Goal: Book appointment/travel/reservation

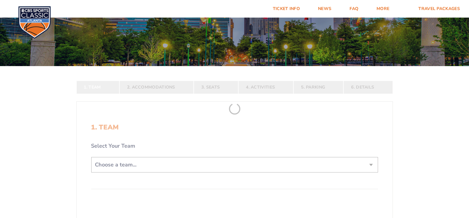
scroll to position [151, 0]
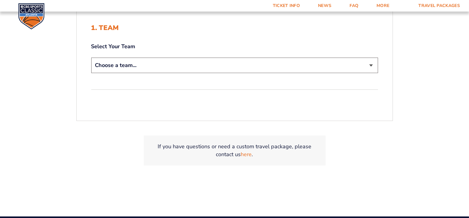
click at [370, 67] on select "Choose a team... [US_STATE] Wildcats [US_STATE] State Buckeyes [US_STATE] Tar H…" at bounding box center [234, 65] width 287 height 15
select select "12956"
click at [91, 58] on select "Choose a team... [US_STATE] Wildcats [US_STATE] State Buckeyes [US_STATE] Tar H…" at bounding box center [234, 65] width 287 height 15
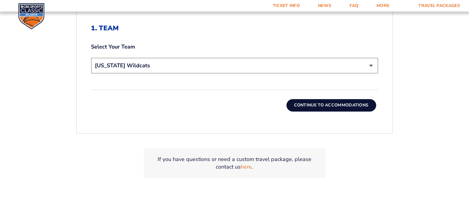
click at [321, 103] on button "Continue To Accommodations" at bounding box center [331, 105] width 90 height 12
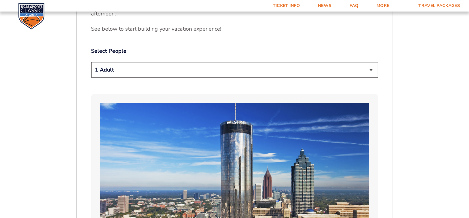
scroll to position [315, 0]
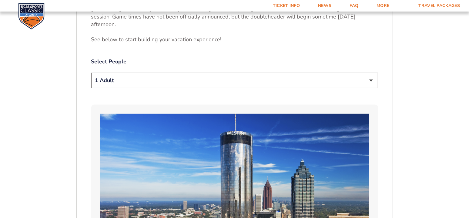
click at [371, 81] on select "1 Adult 2 Adults 3 Adults 4 Adults 2 Adults + 1 Child 2 Adults + 2 Children 2 A…" at bounding box center [234, 80] width 287 height 15
select select "2 Adults"
click at [91, 73] on select "1 Adult 2 Adults 3 Adults 4 Adults 2 Adults + 1 Child 2 Adults + 2 Children 2 A…" at bounding box center [234, 80] width 287 height 15
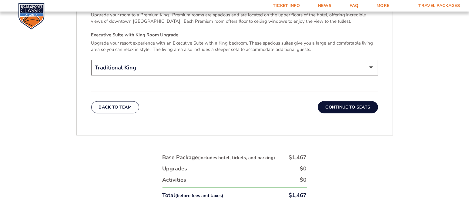
scroll to position [1012, 0]
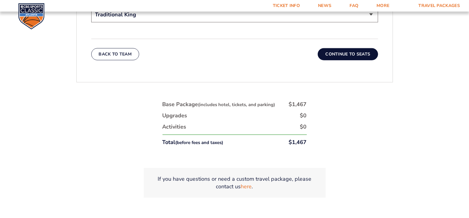
click at [354, 48] on button "Continue To Seats" at bounding box center [348, 54] width 60 height 12
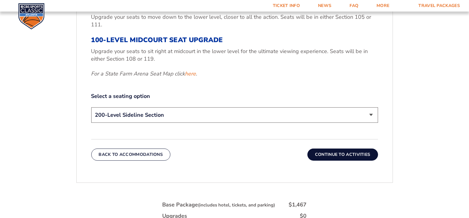
scroll to position [284, 0]
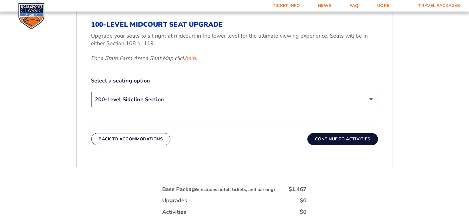
click at [371, 98] on select "200-Level Sideline Section 100-Level Corner Seat Upgrade (+$120 per person) 100…" at bounding box center [234, 99] width 287 height 15
